Goal: Use online tool/utility: Utilize a website feature to perform a specific function

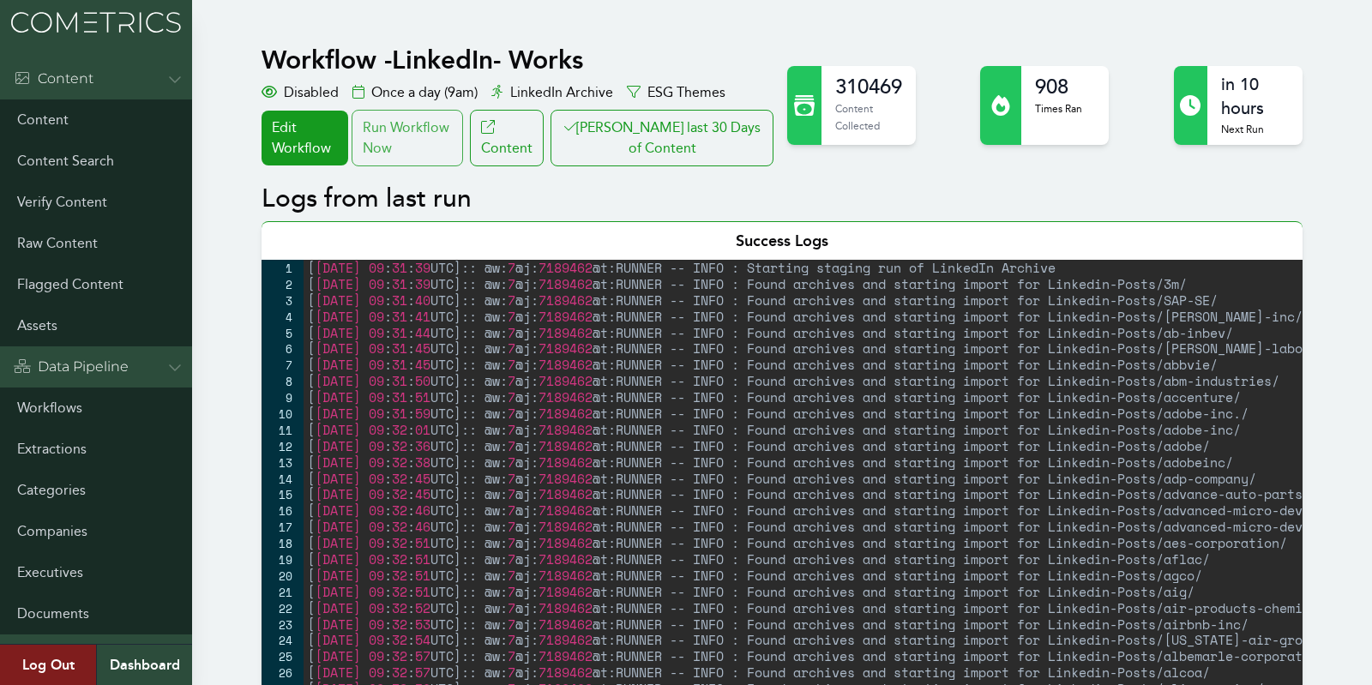
click at [463, 135] on div "Run Workflow Now" at bounding box center [407, 138] width 111 height 57
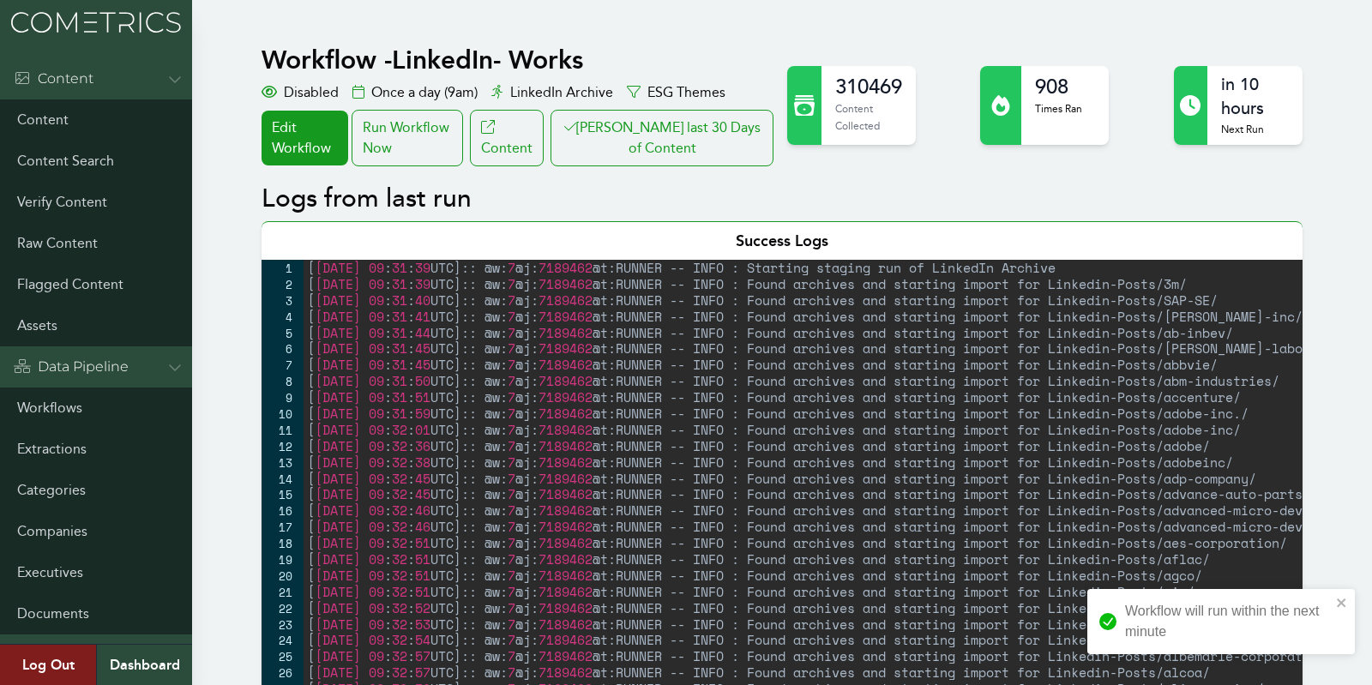
click at [681, 155] on button "[PERSON_NAME] last 30 Days of Content" at bounding box center [662, 138] width 223 height 57
